Goal: Task Accomplishment & Management: Complete application form

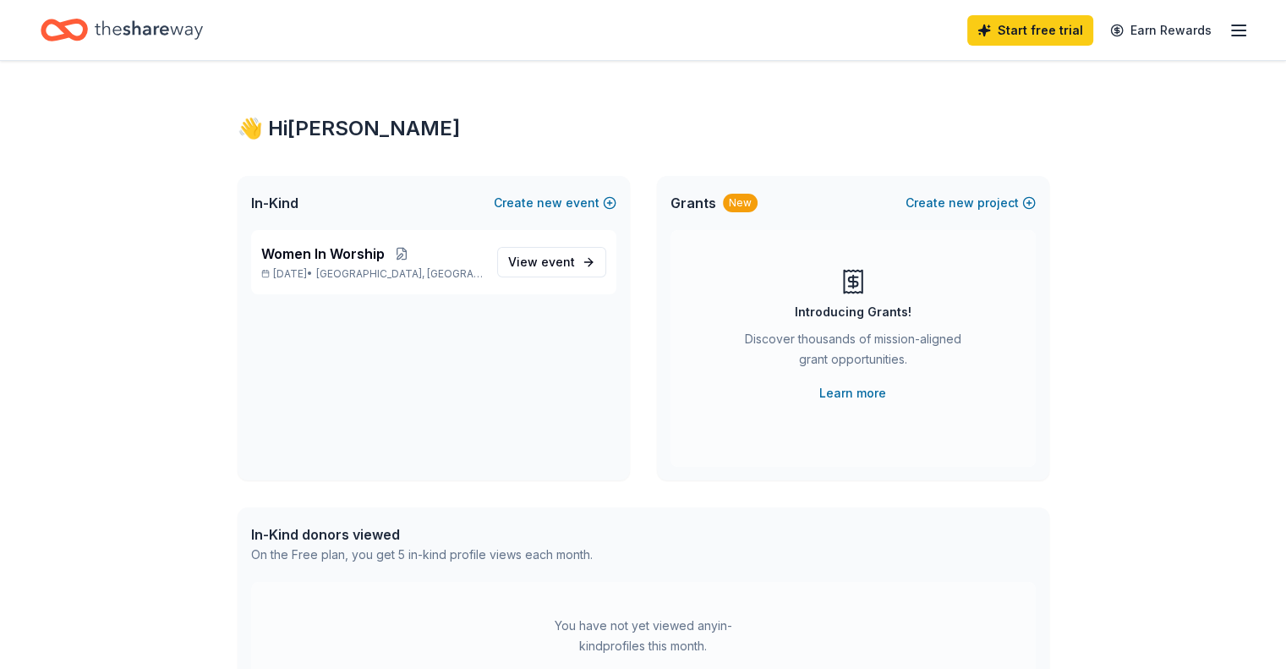
click at [154, 28] on icon "Home" at bounding box center [149, 30] width 108 height 35
click at [169, 26] on icon "Home" at bounding box center [149, 30] width 108 height 35
click at [88, 19] on icon "Home" at bounding box center [64, 30] width 47 height 40
click at [1232, 25] on line "button" at bounding box center [1239, 25] width 14 height 0
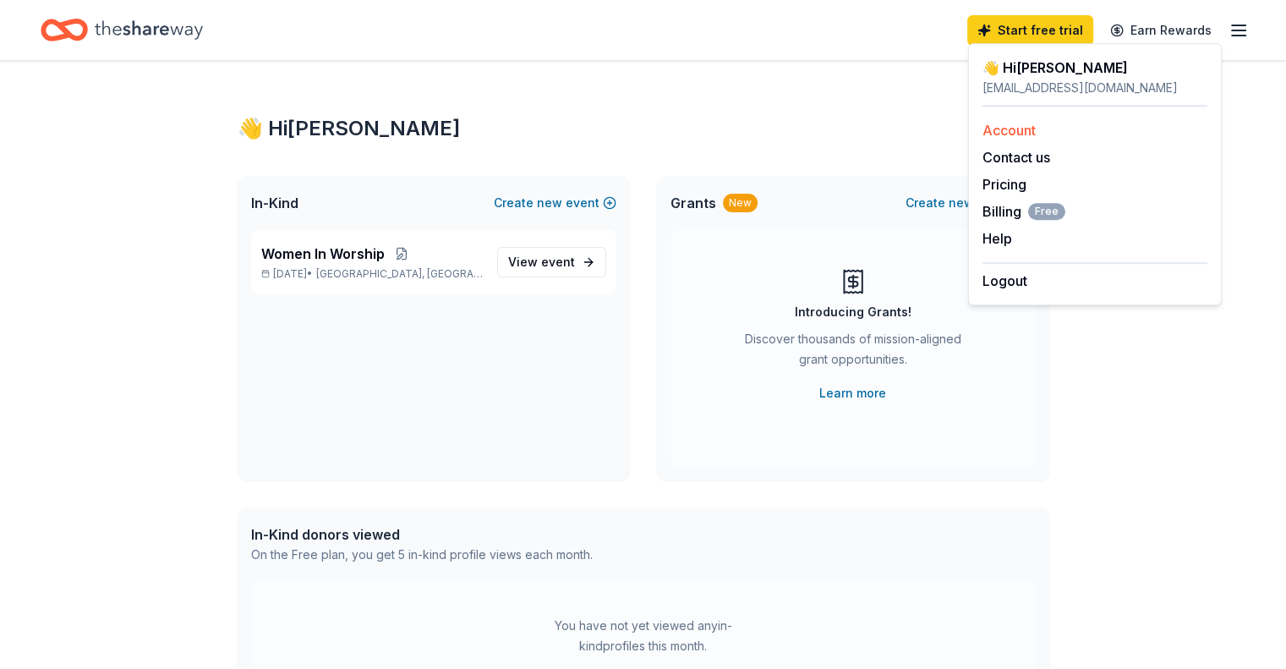
click at [1016, 125] on link "Account" at bounding box center [1009, 130] width 53 height 17
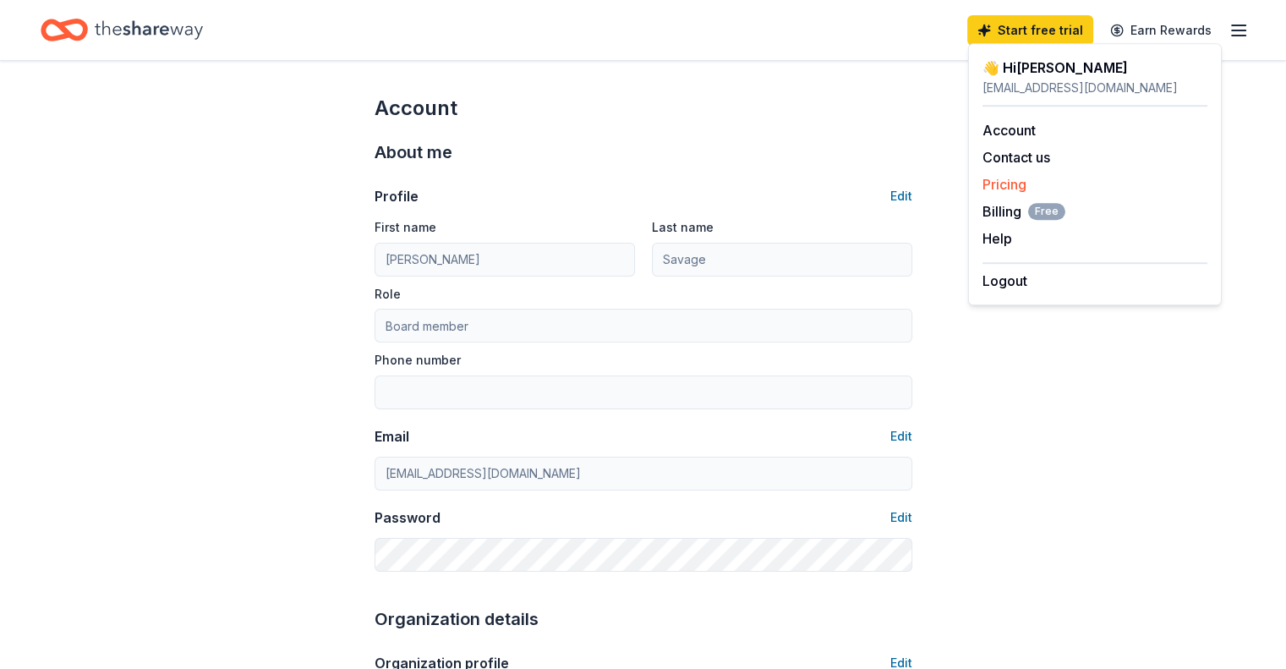
click at [994, 177] on link "Pricing" at bounding box center [1005, 184] width 44 height 17
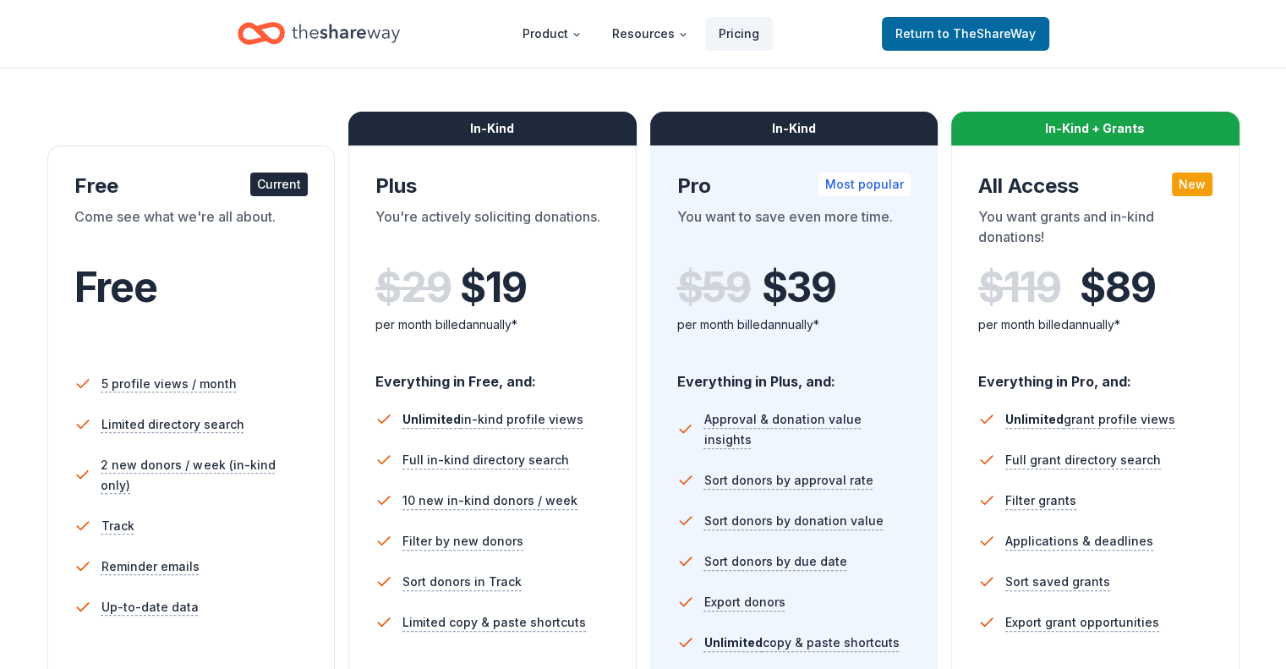
scroll to position [222, 0]
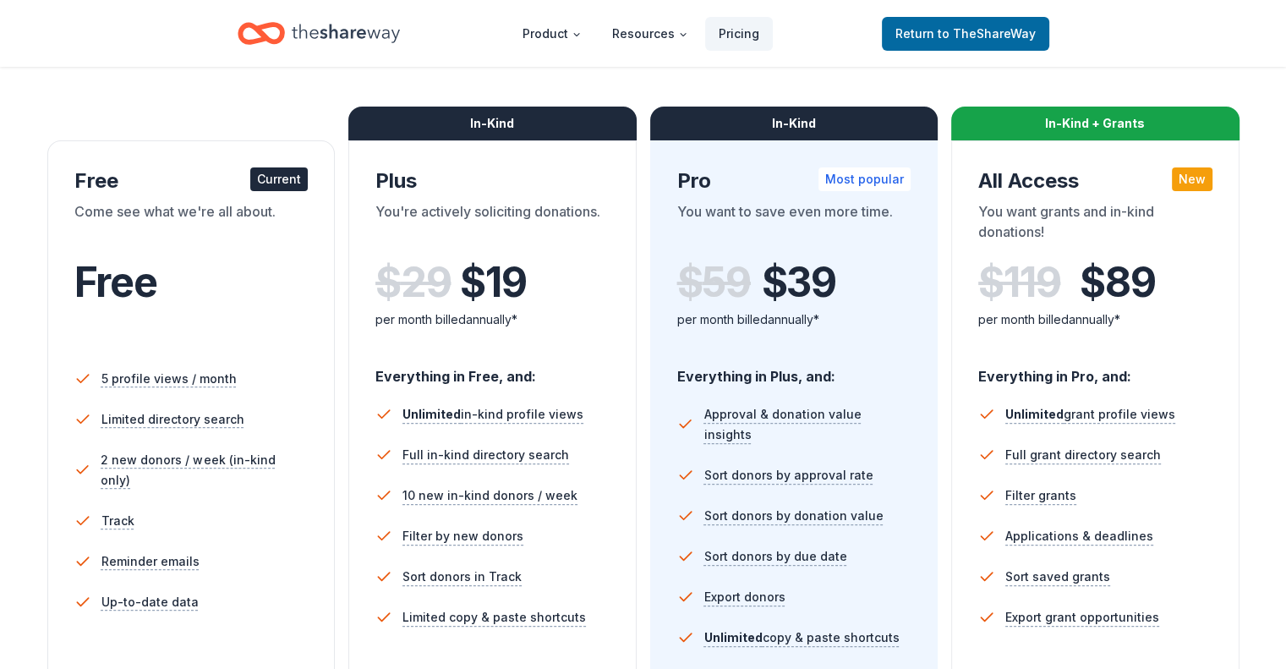
click at [118, 179] on div "Free Current" at bounding box center [191, 180] width 234 height 27
click at [954, 35] on span "to TheShareWay" at bounding box center [987, 33] width 98 height 14
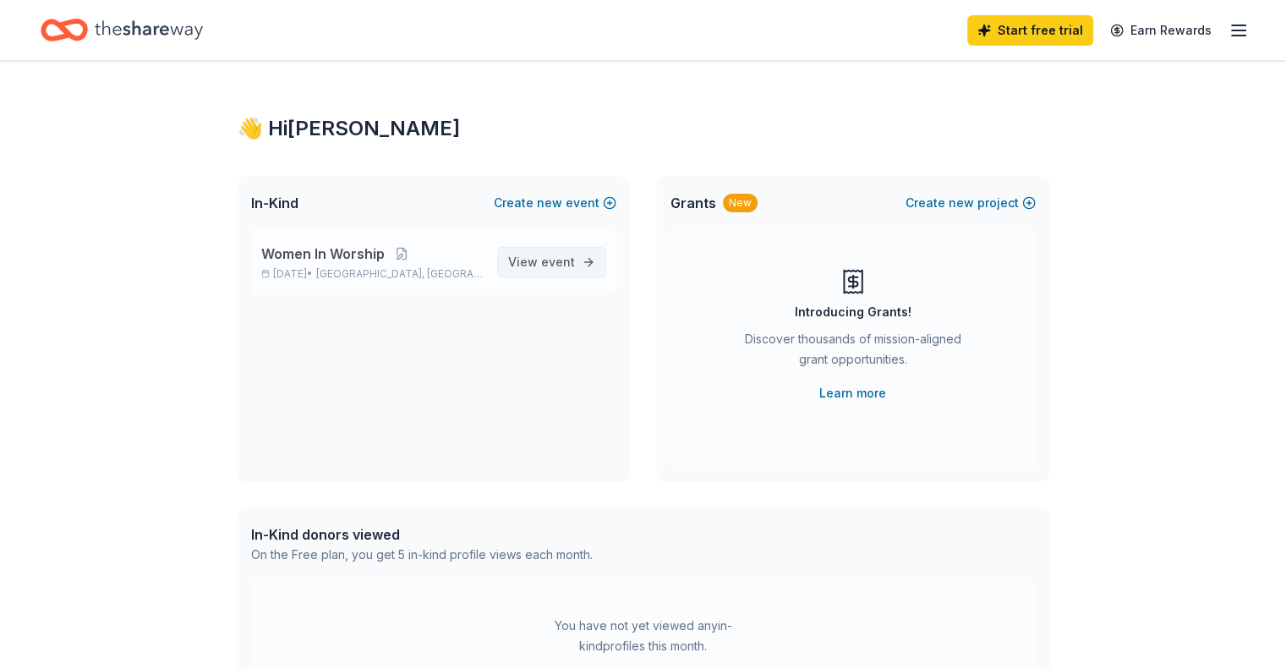
click at [543, 257] on span "event" at bounding box center [558, 262] width 34 height 14
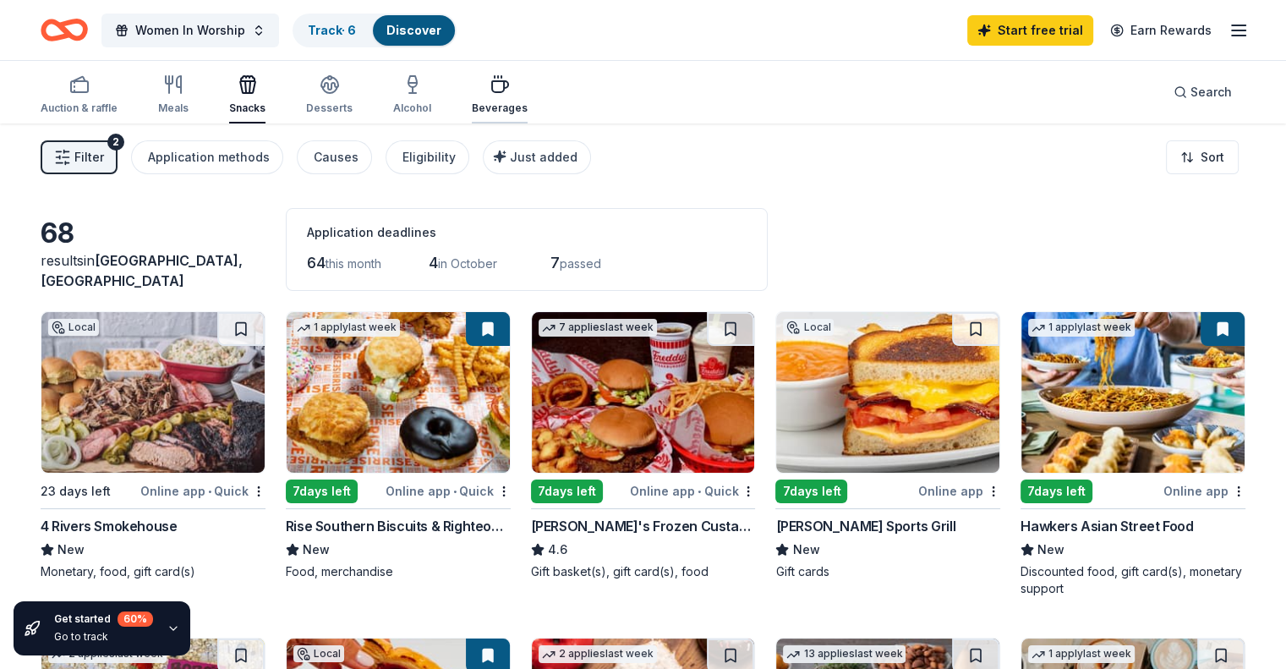
click at [510, 89] on icon "button" at bounding box center [500, 84] width 20 height 20
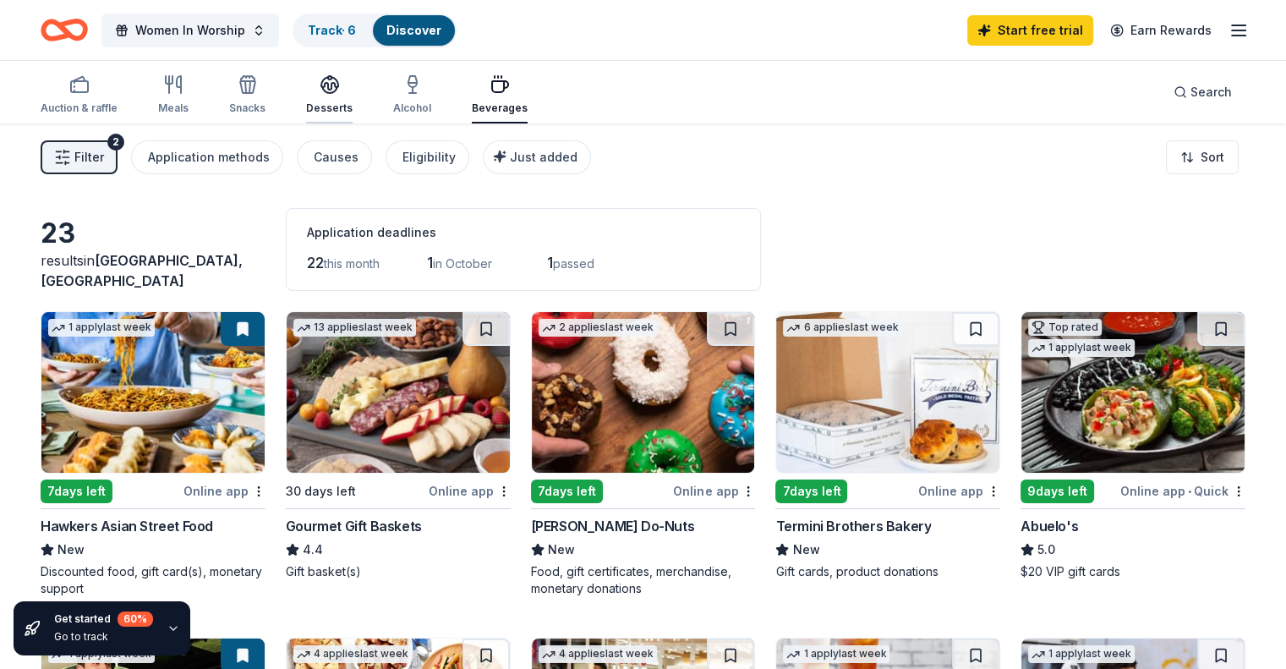
click at [338, 84] on icon "button" at bounding box center [329, 83] width 17 height 13
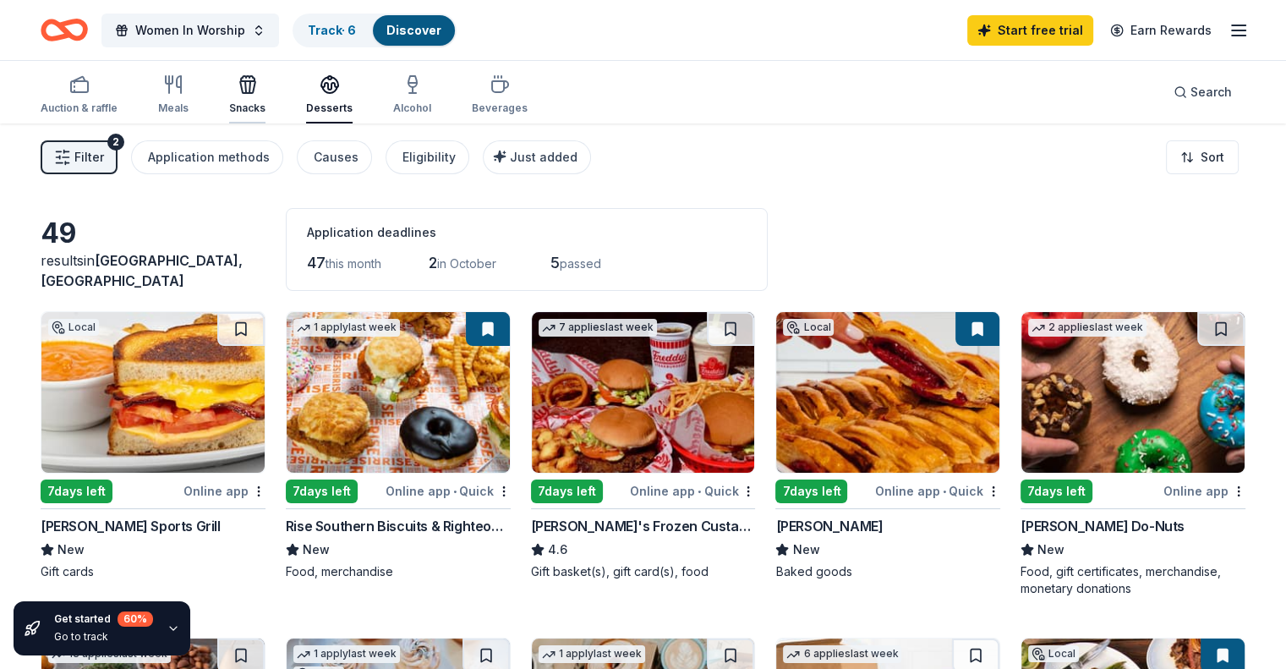
click at [246, 90] on icon "button" at bounding box center [245, 87] width 1 height 12
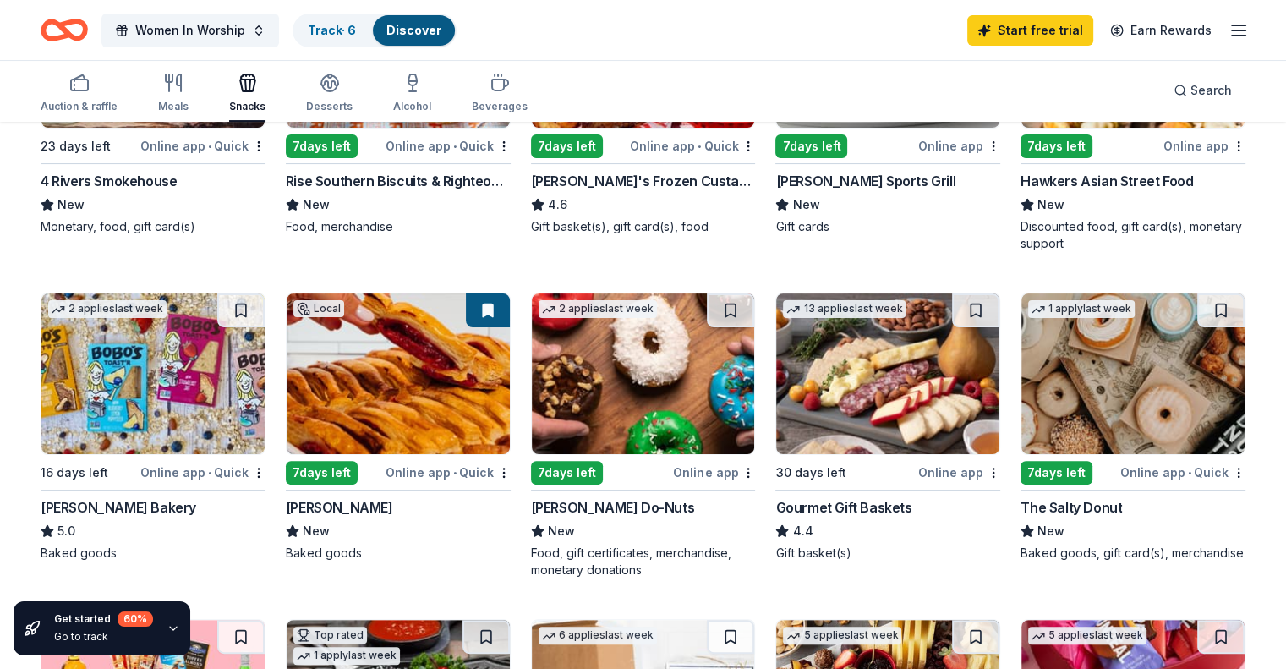
scroll to position [348, 0]
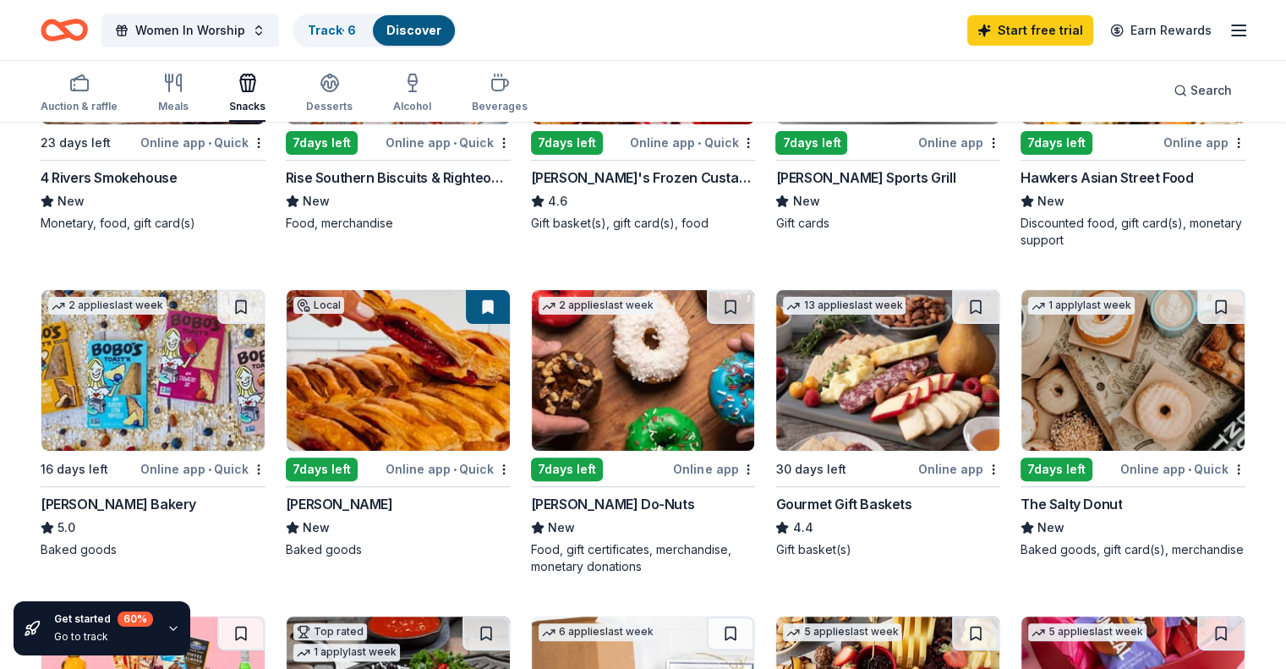
click at [1099, 377] on img at bounding box center [1133, 370] width 223 height 161
click at [144, 497] on div "[PERSON_NAME] Bakery" at bounding box center [119, 504] width 156 height 20
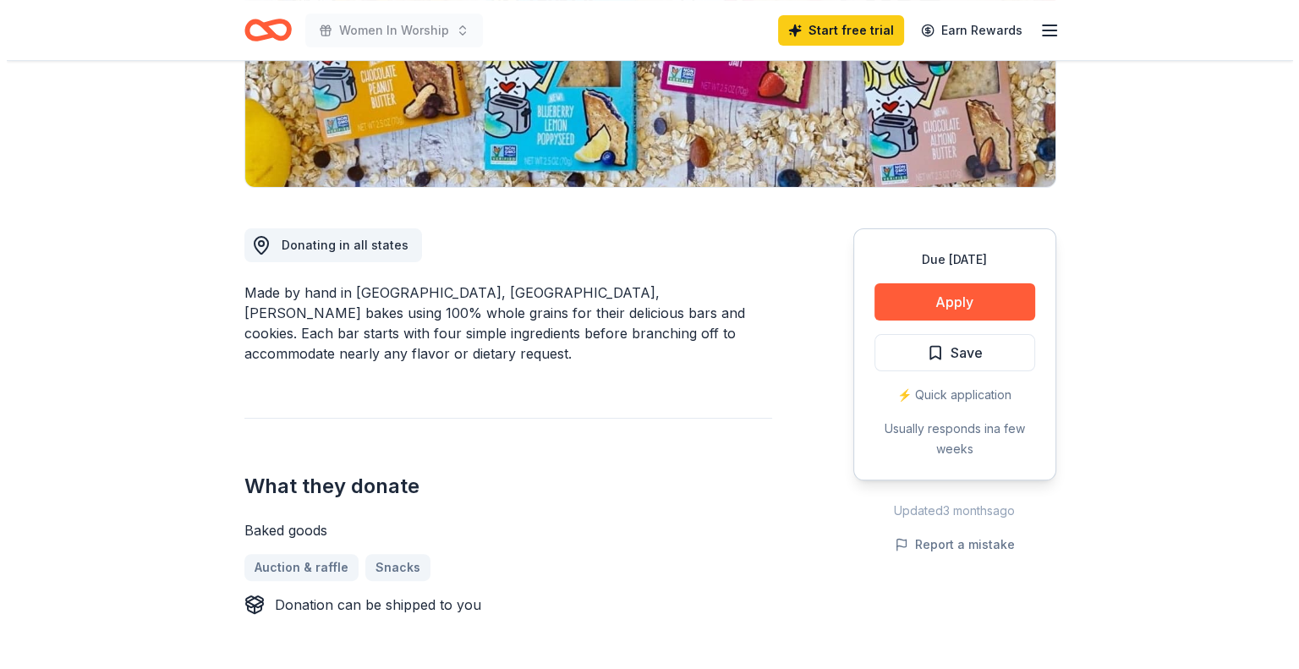
scroll to position [332, 0]
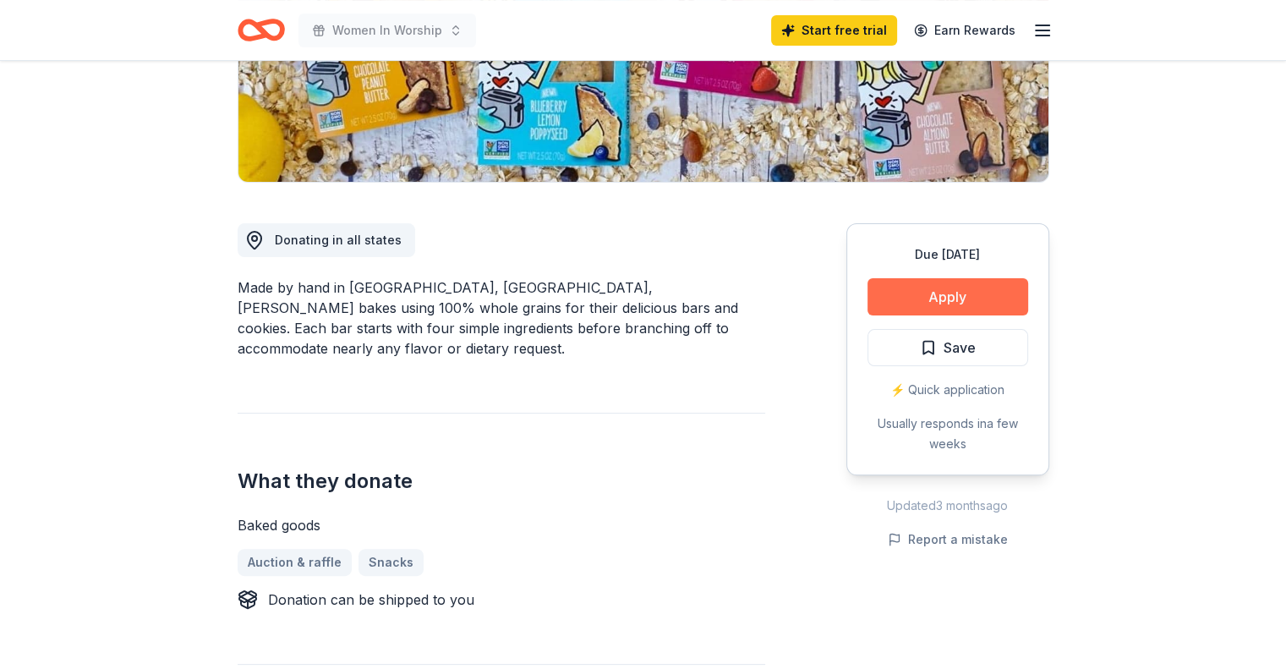
click at [944, 298] on button "Apply" at bounding box center [948, 296] width 161 height 37
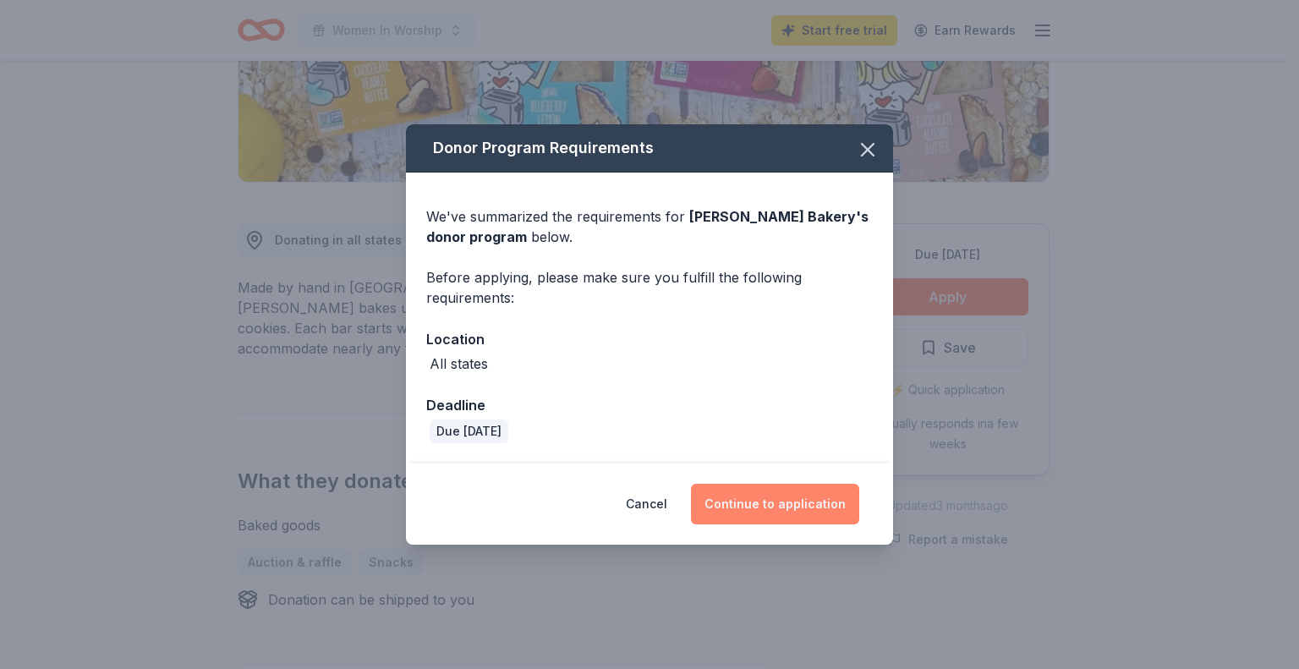
click at [787, 506] on button "Continue to application" at bounding box center [775, 504] width 168 height 41
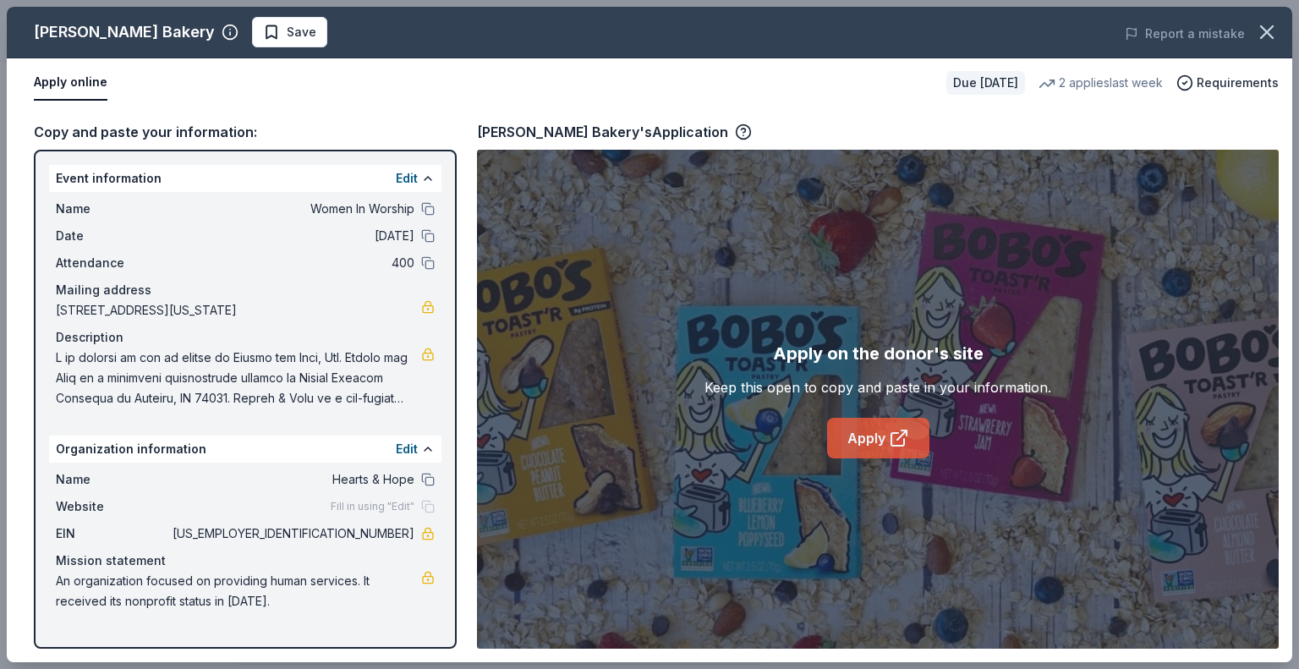
click at [863, 432] on link "Apply" at bounding box center [878, 438] width 102 height 41
